Goal: Transaction & Acquisition: Purchase product/service

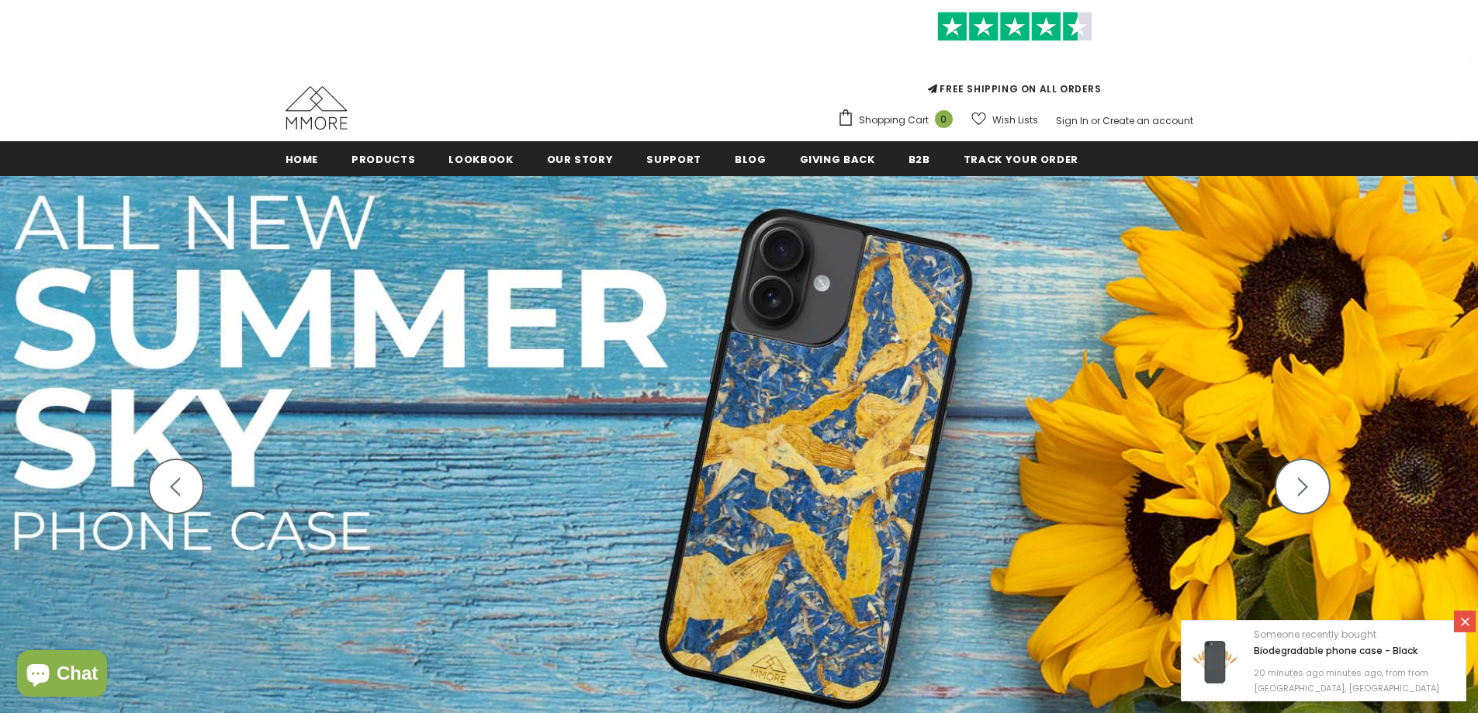
scroll to position [310, 0]
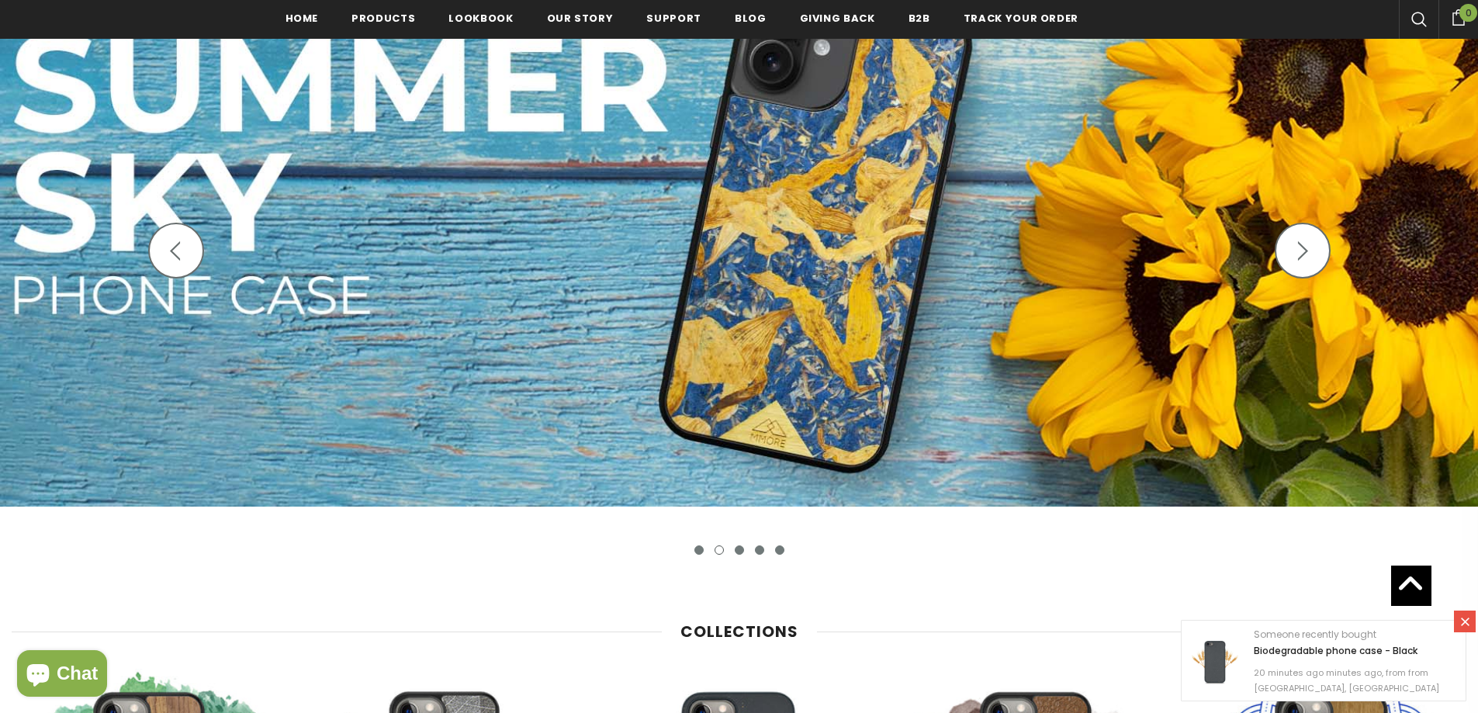
click at [696, 549] on button "1" at bounding box center [698, 549] width 9 height 9
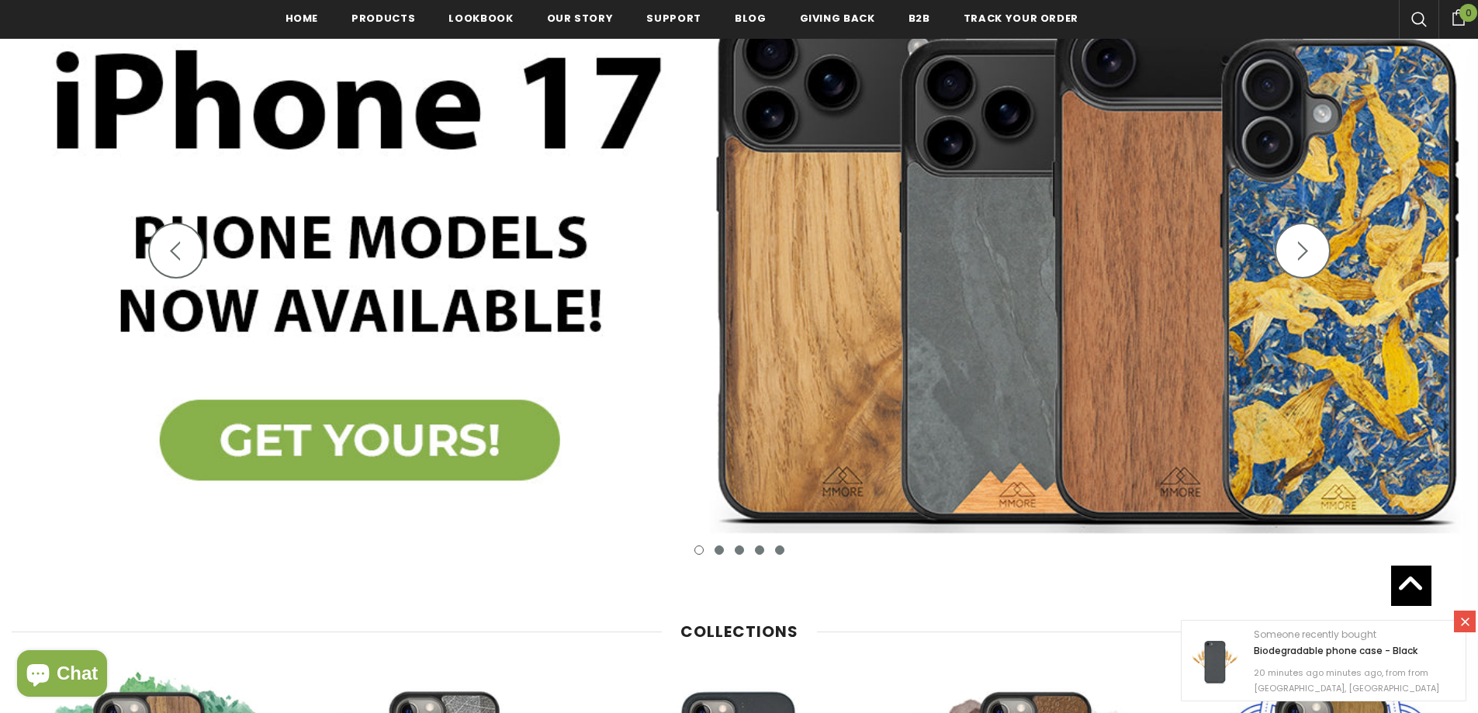
click at [740, 283] on img at bounding box center [739, 263] width 1478 height 647
